Goal: Task Accomplishment & Management: Manage account settings

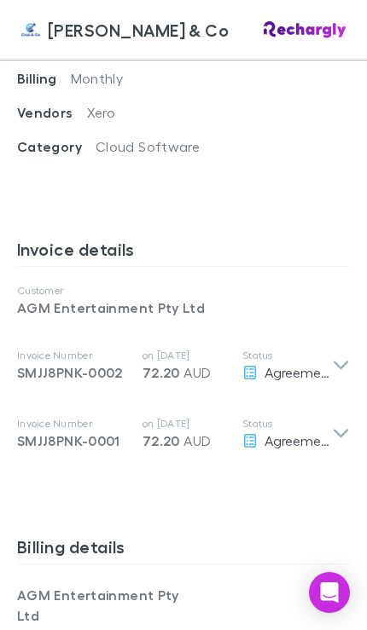
scroll to position [946, 0]
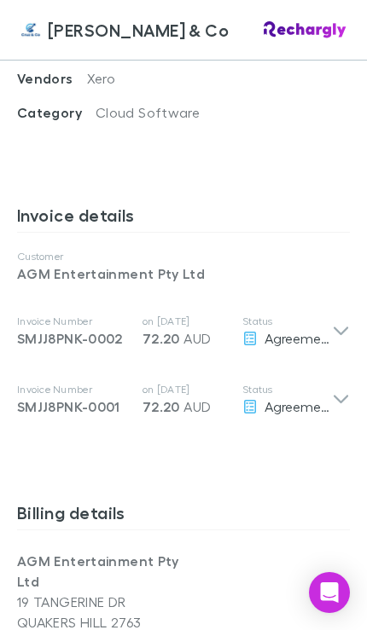
click at [325, 330] on span "Agreement" at bounding box center [299, 338] width 70 height 16
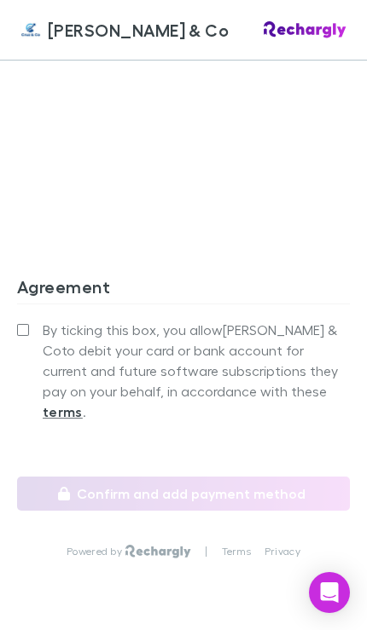
scroll to position [2240, 0]
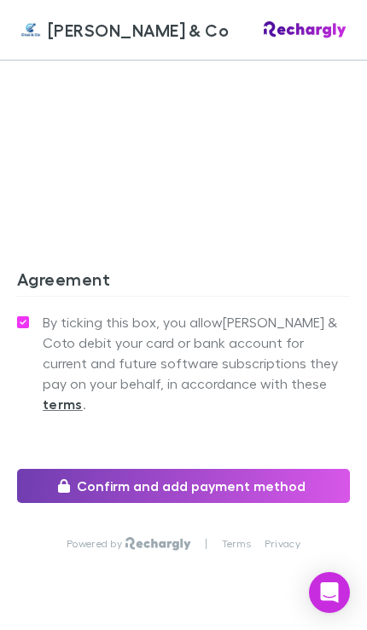
click at [49, 469] on button "Confirm and add payment method" at bounding box center [183, 486] width 332 height 34
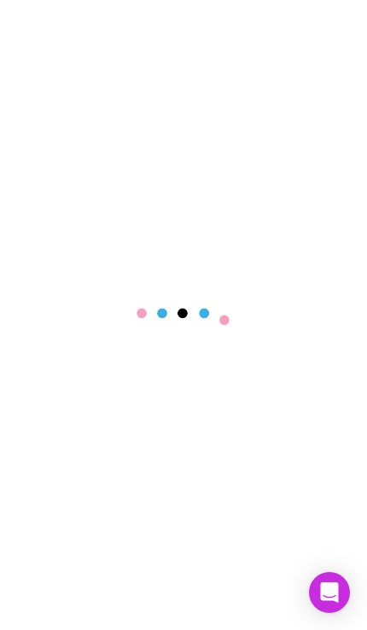
scroll to position [28, 0]
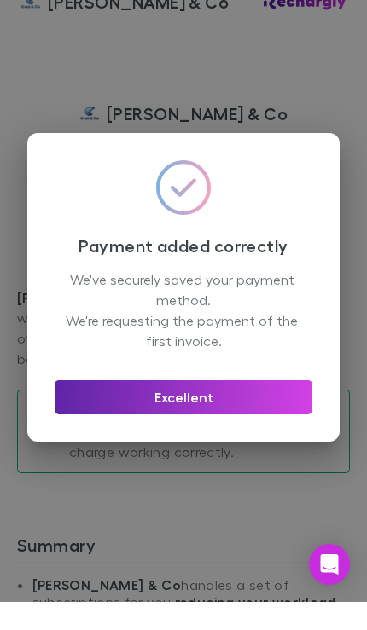
click at [267, 447] on div "Payment added correctly We've securely saved your payment method. We're request…" at bounding box center [183, 315] width 312 height 309
click at [219, 442] on div "Payment added correctly We've securely saved your payment method. We're request…" at bounding box center [183, 315] width 312 height 309
click at [206, 435] on div "Payment added correctly We've securely saved your payment method. We're request…" at bounding box center [183, 315] width 312 height 309
click at [252, 528] on div "Payment added correctly We've securely saved your payment method. We're request…" at bounding box center [183, 315] width 367 height 630
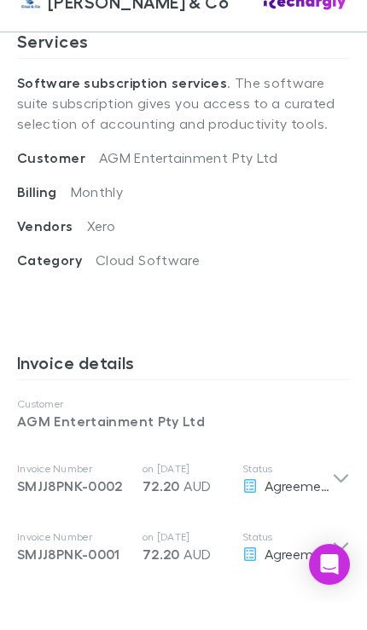
scroll to position [850, 0]
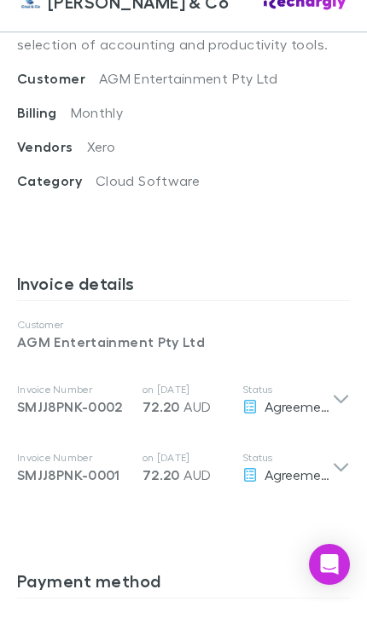
click at [346, 423] on icon at bounding box center [340, 427] width 14 height 9
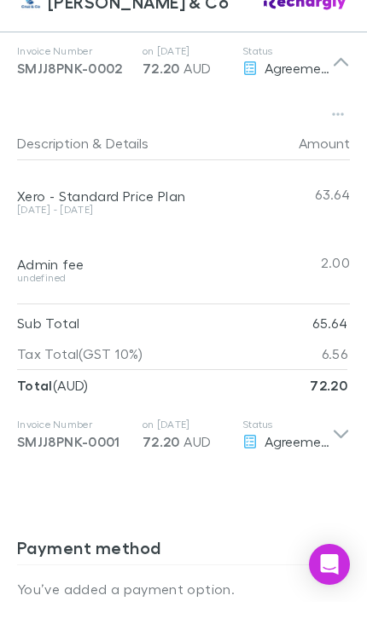
click at [331, 459] on div "Agreement" at bounding box center [287, 469] width 90 height 20
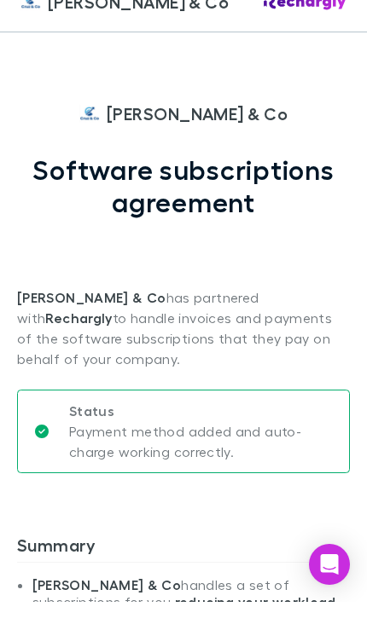
scroll to position [-1, 0]
